Goal: Information Seeking & Learning: Compare options

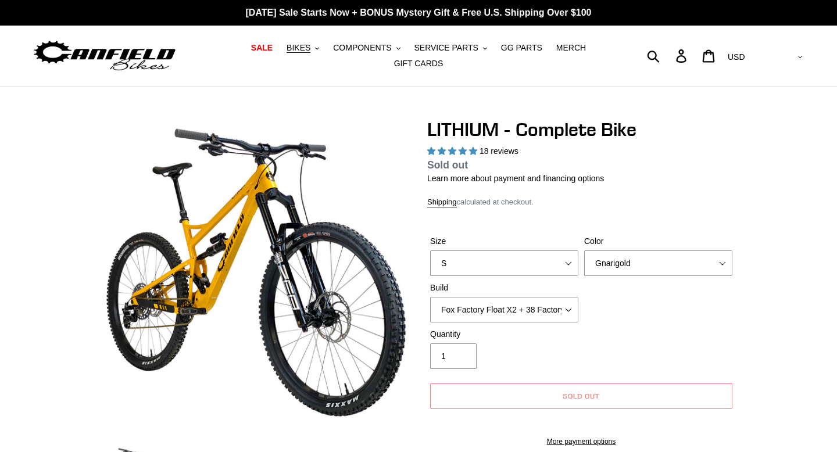
select select "highest-rating"
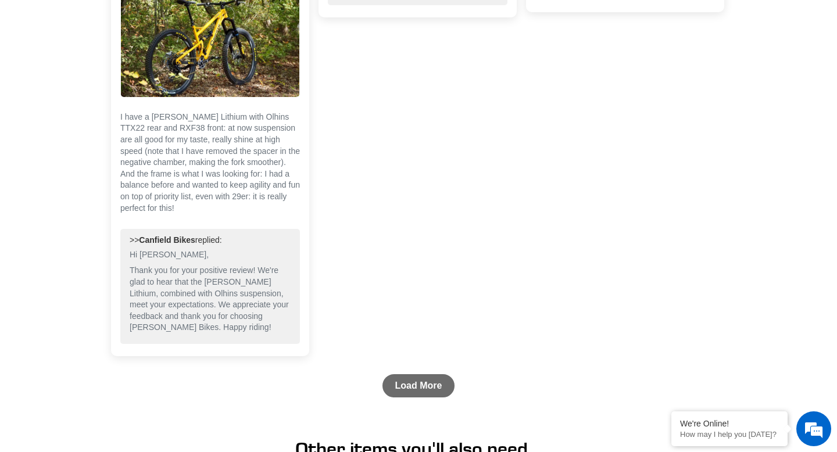
scroll to position [4437, 0]
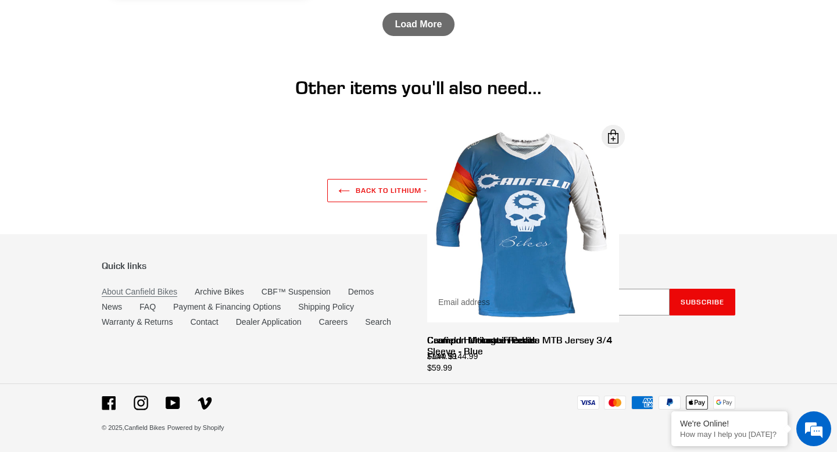
click at [167, 289] on link "About Canfield Bikes" at bounding box center [140, 292] width 76 height 10
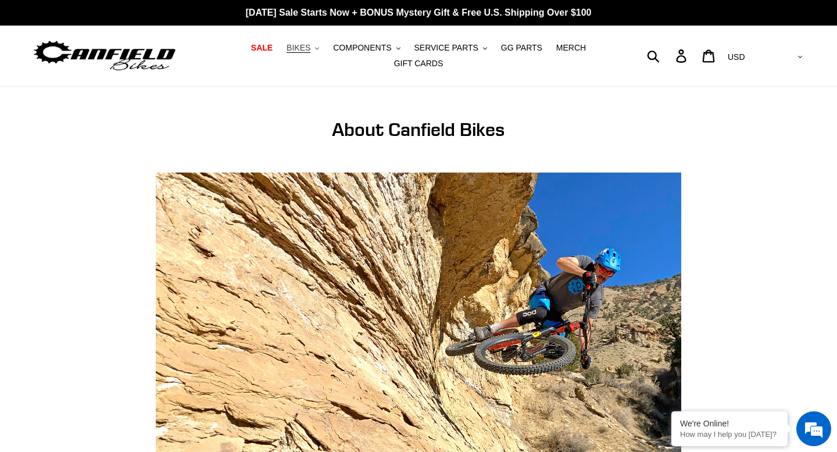
click at [304, 49] on span "BIKES" at bounding box center [299, 48] width 24 height 10
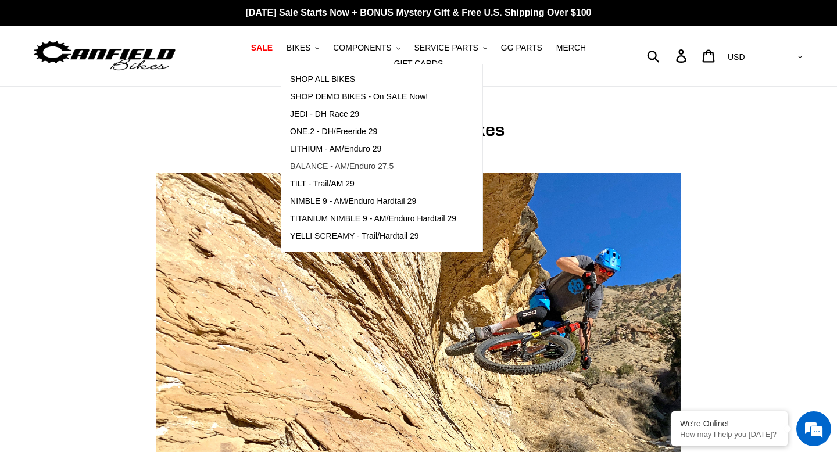
click at [366, 165] on span "BALANCE - AM/Enduro 27.5" at bounding box center [341, 167] width 103 height 10
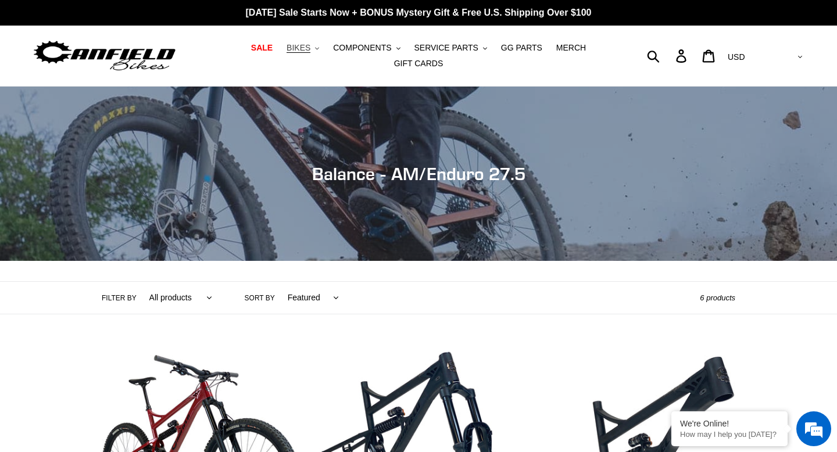
click at [306, 48] on span "BIKES" at bounding box center [299, 48] width 24 height 10
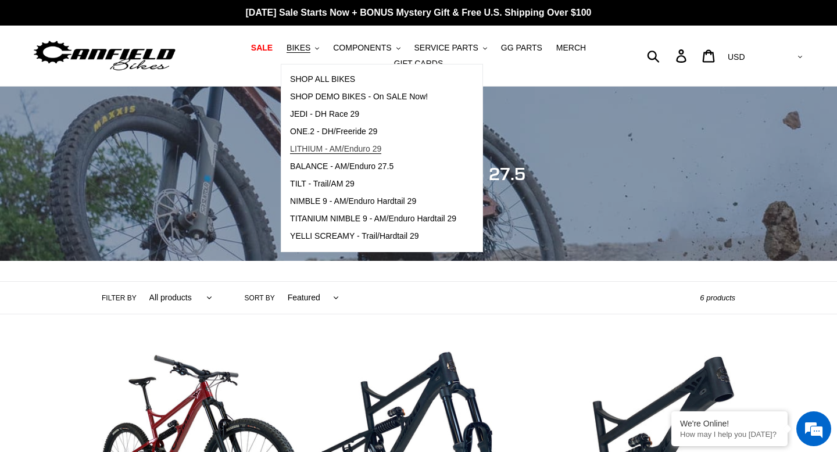
click at [366, 145] on span "LITHIUM - AM/Enduro 29" at bounding box center [335, 149] width 91 height 10
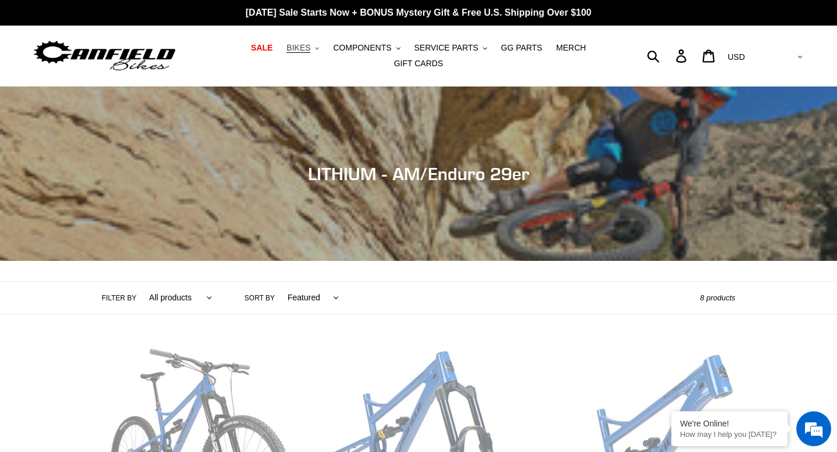
click at [295, 46] on span "BIKES" at bounding box center [299, 48] width 24 height 10
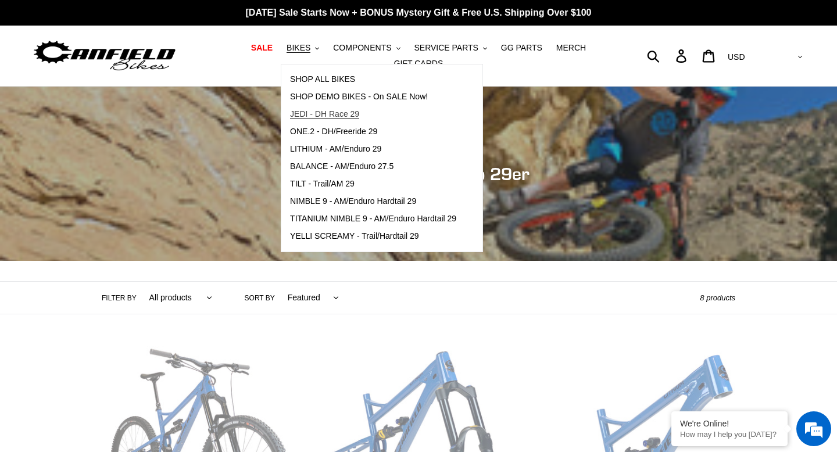
click at [326, 118] on span "JEDI - DH Race 29" at bounding box center [324, 114] width 69 height 10
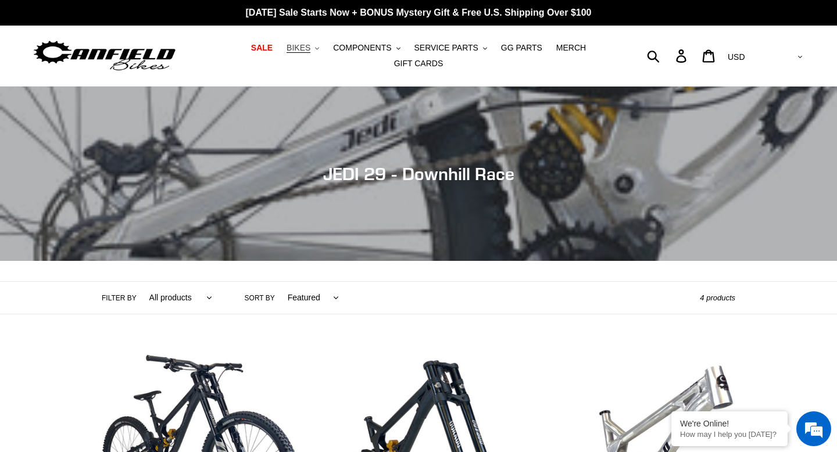
click at [300, 44] on span "BIKES" at bounding box center [299, 48] width 24 height 10
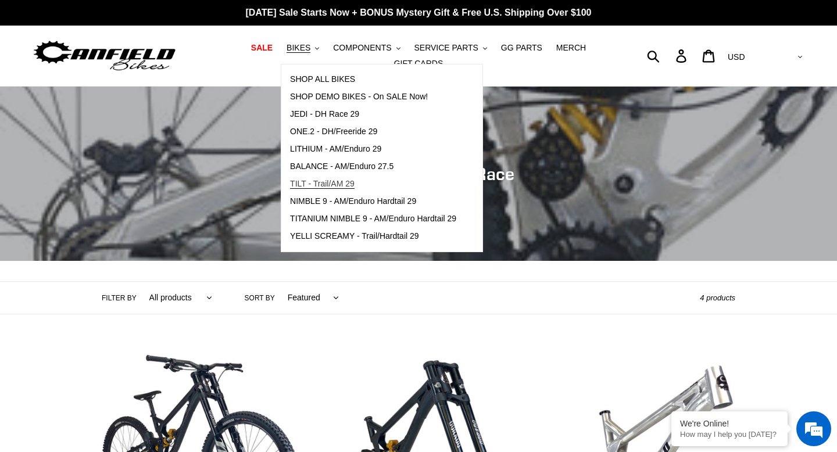
click at [355, 186] on span "TILT - Trail/AM 29" at bounding box center [322, 184] width 65 height 10
click at [349, 186] on span "TILT - Trail/AM 29" at bounding box center [322, 184] width 65 height 10
